Goal: Information Seeking & Learning: Compare options

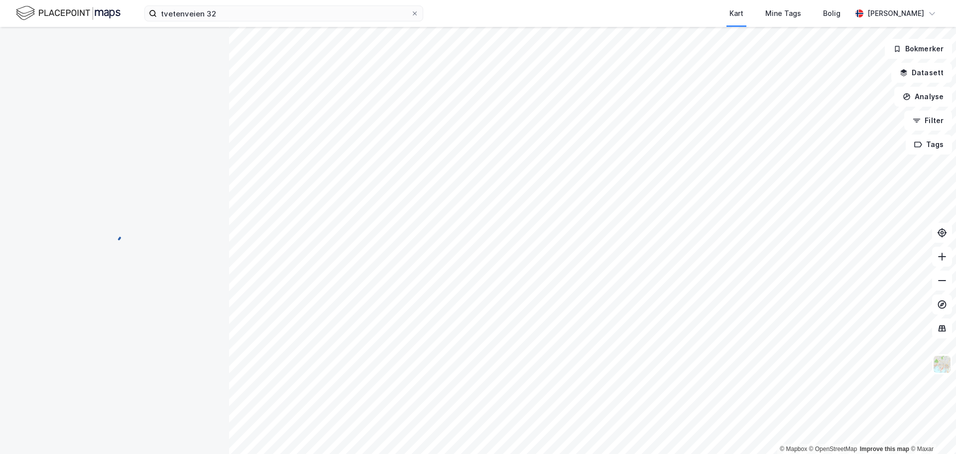
scroll to position [50, 0]
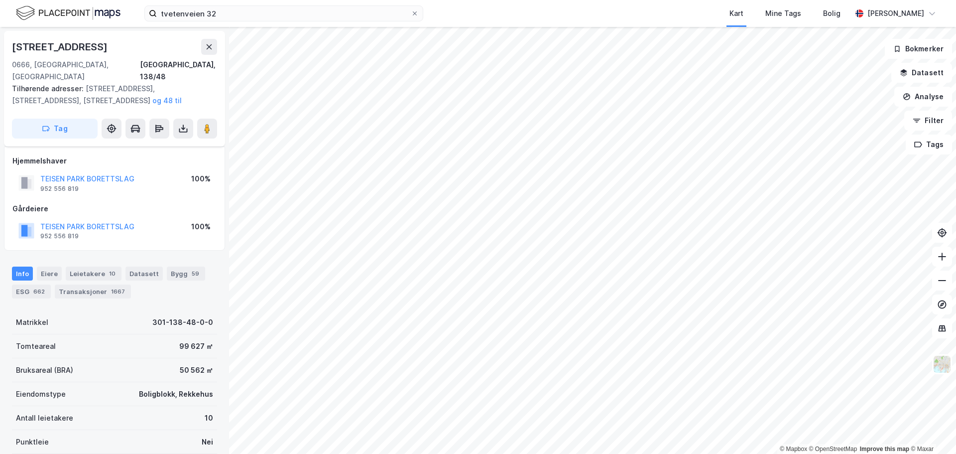
scroll to position [50, 0]
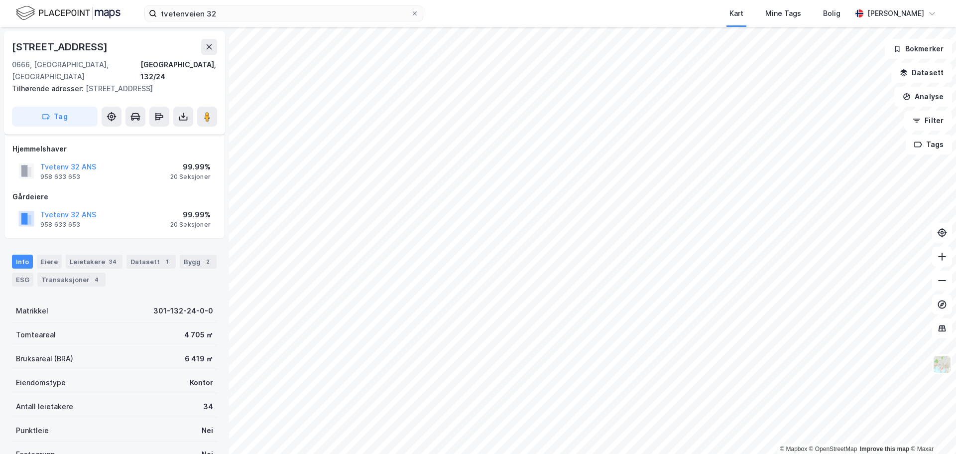
scroll to position [50, 0]
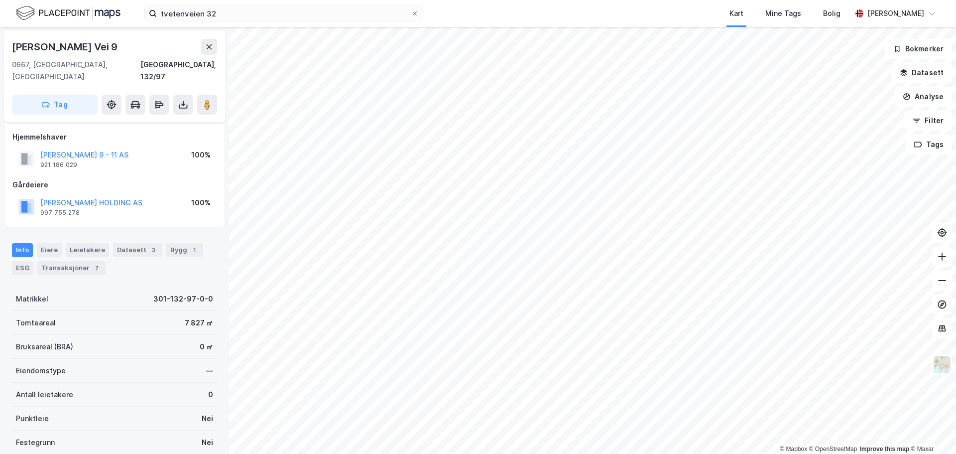
scroll to position [50, 0]
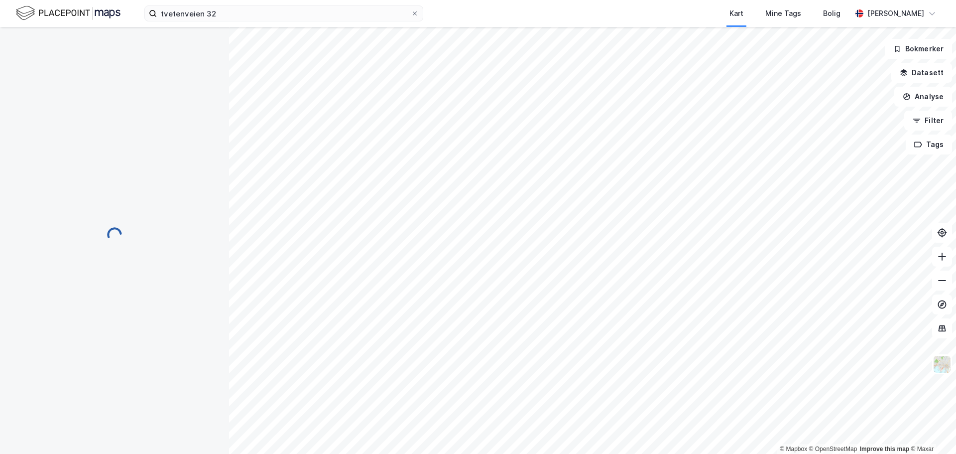
scroll to position [50, 0]
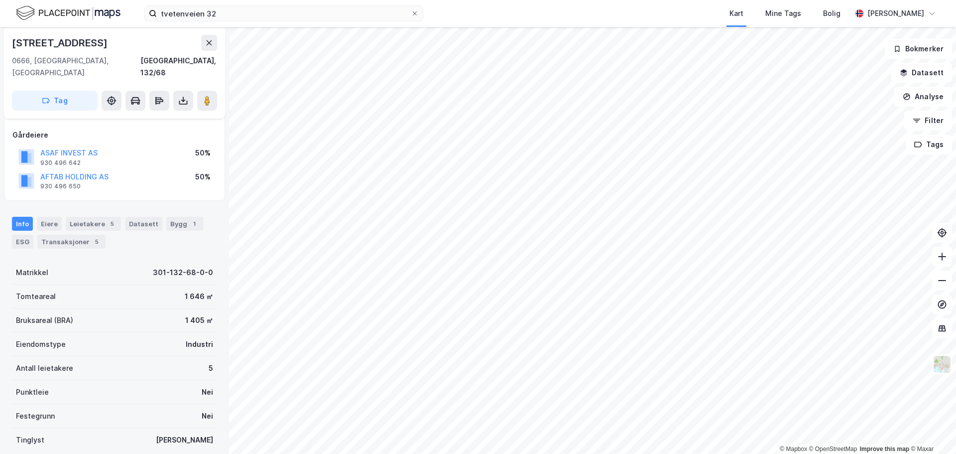
scroll to position [50, 0]
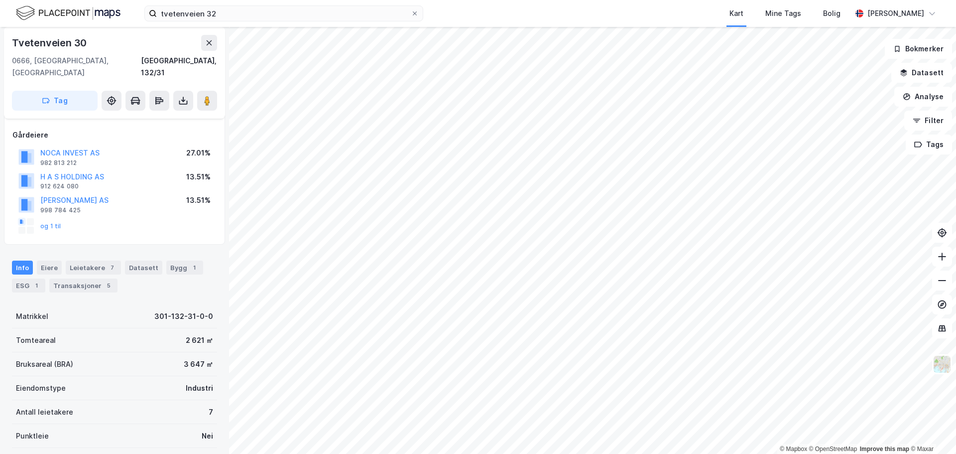
scroll to position [50, 0]
